Goal: Information Seeking & Learning: Learn about a topic

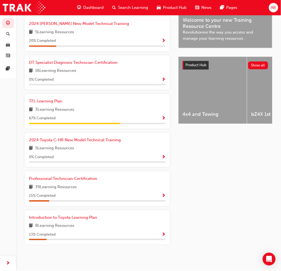
scroll to position [176, 0]
click at [164, 195] on span "Show Progress" at bounding box center [164, 196] width 4 height 5
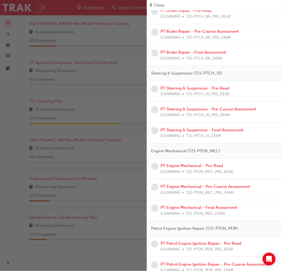
scroll to position [208, 0]
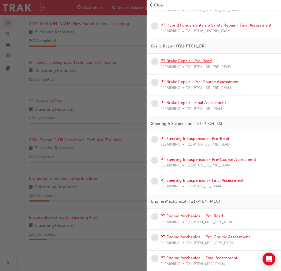
click at [181, 61] on link "PT Brake Repair - Pre-Read" at bounding box center [185, 60] width 51 height 5
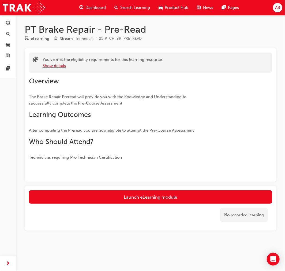
click at [54, 65] on button "Show details" at bounding box center [54, 66] width 23 height 6
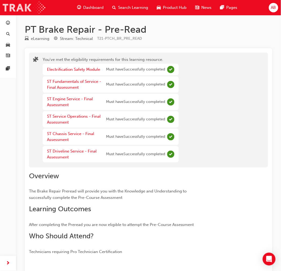
click at [38, 8] on img at bounding box center [24, 8] width 43 height 12
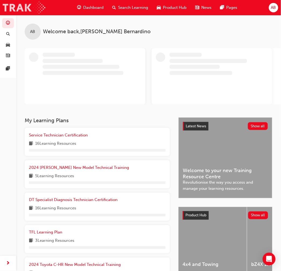
click at [18, 3] on img at bounding box center [24, 8] width 43 height 12
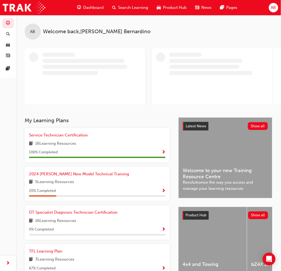
click at [94, 6] on span "Dashboard" at bounding box center [93, 8] width 20 height 6
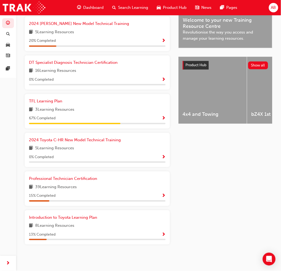
scroll to position [176, 0]
click at [163, 195] on span "Show Progress" at bounding box center [164, 196] width 4 height 5
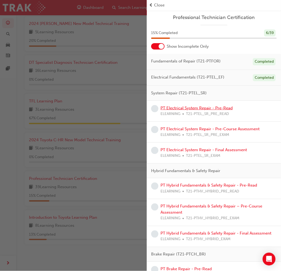
click at [186, 109] on link "PT Electrical System Repair - Pre-Read" at bounding box center [196, 108] width 72 height 5
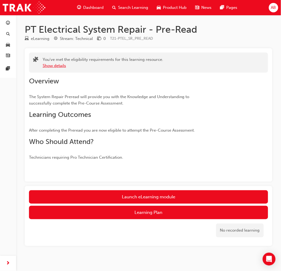
click at [54, 66] on button "Show details" at bounding box center [54, 66] width 23 height 6
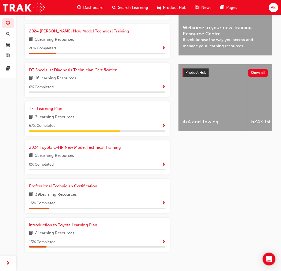
scroll to position [176, 0]
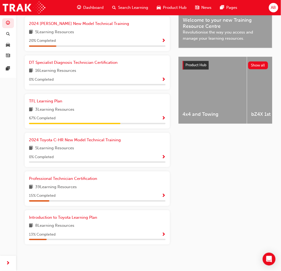
click at [163, 194] on span "Show Progress" at bounding box center [164, 196] width 4 height 5
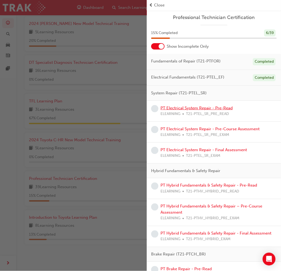
click at [195, 108] on link "PT Electrical System Repair - Pre-Read" at bounding box center [196, 108] width 72 height 5
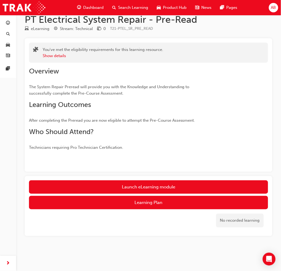
scroll to position [10, 0]
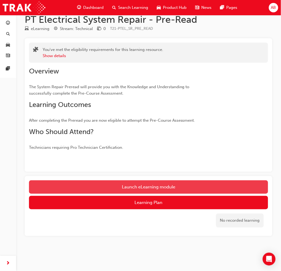
click at [143, 184] on link "Launch eLearning module" at bounding box center [148, 187] width 239 height 13
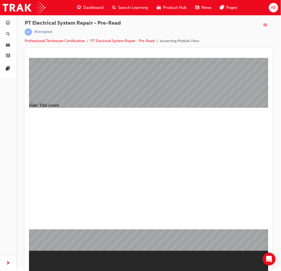
scroll to position [7, 0]
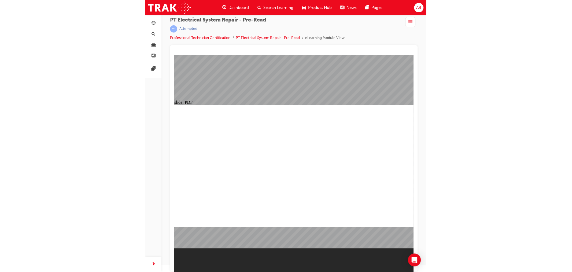
scroll to position [0, 0]
